Goal: Book appointment/travel/reservation

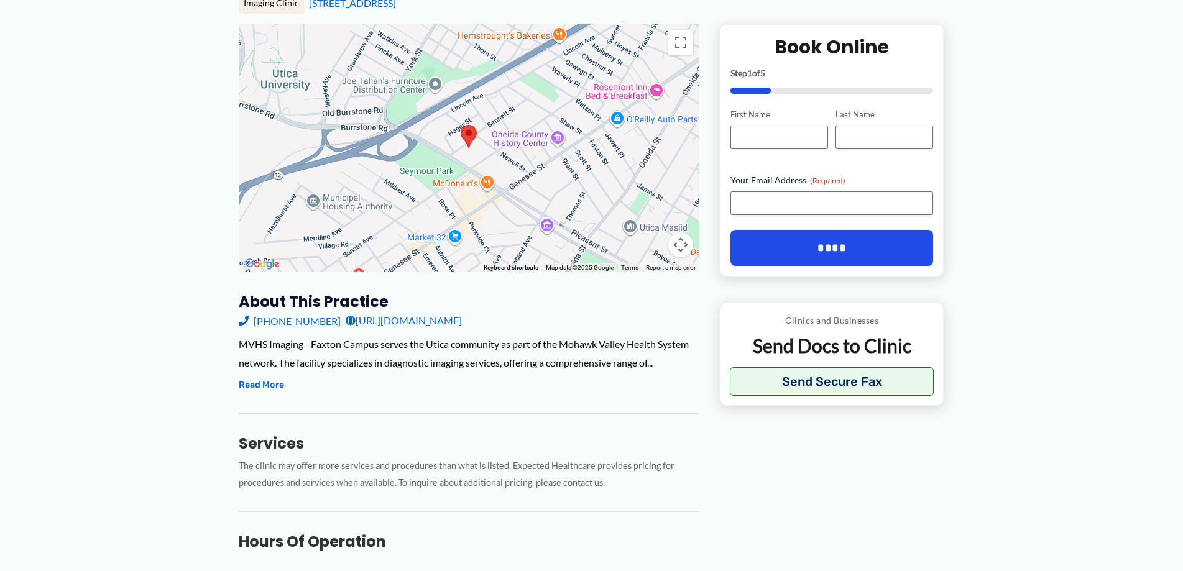
scroll to position [186, 0]
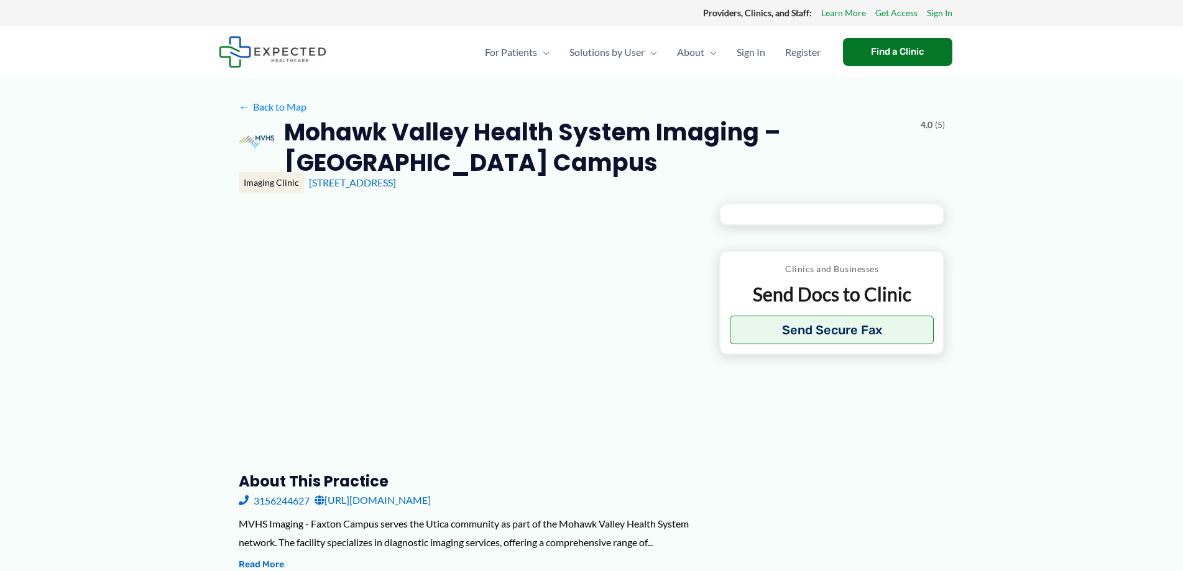
type input "**********"
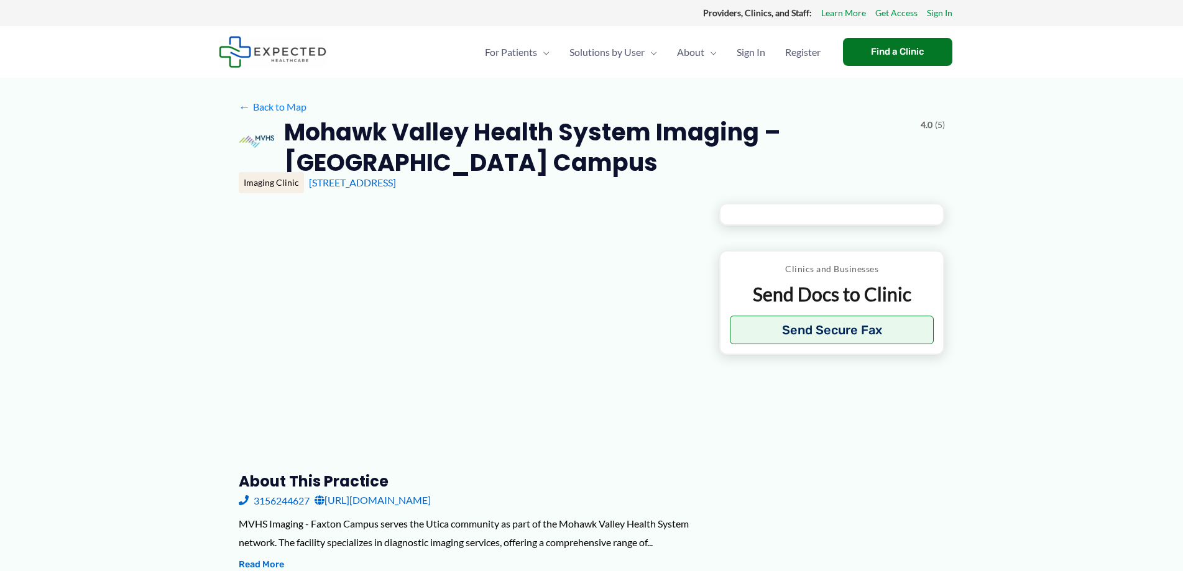
type input "**********"
